Goal: Task Accomplishment & Management: Use online tool/utility

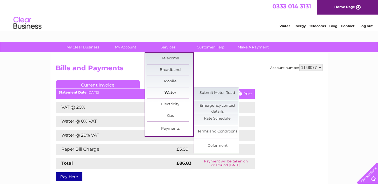
click at [177, 94] on link "Water" at bounding box center [170, 92] width 46 height 11
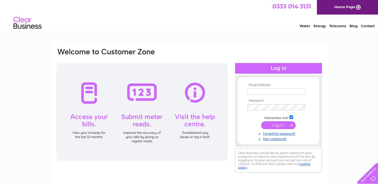
type input "dcollins49mot@gmail.com"
click at [279, 126] on input "submit" at bounding box center [278, 125] width 34 height 8
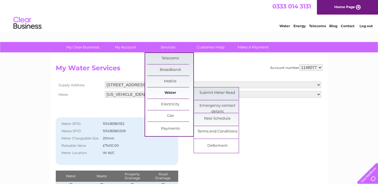
click at [166, 94] on link "Water" at bounding box center [170, 92] width 46 height 11
click at [214, 93] on link "Submit Meter Read" at bounding box center [217, 92] width 46 height 11
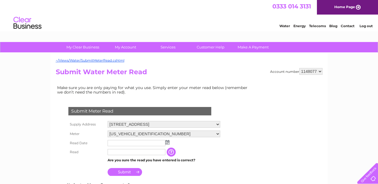
click at [165, 140] on img at bounding box center [167, 142] width 4 height 4
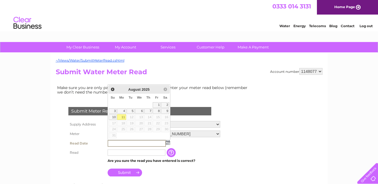
click at [125, 117] on link "11" at bounding box center [121, 117] width 9 height 6
type input "2025/08/11"
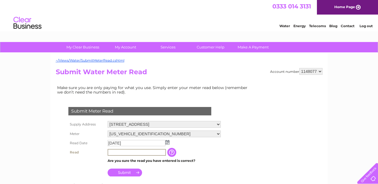
click at [130, 154] on input "text" at bounding box center [137, 152] width 58 height 7
type input "2967"
click at [131, 174] on input "Submit" at bounding box center [125, 173] width 34 height 8
